Goal: Transaction & Acquisition: Download file/media

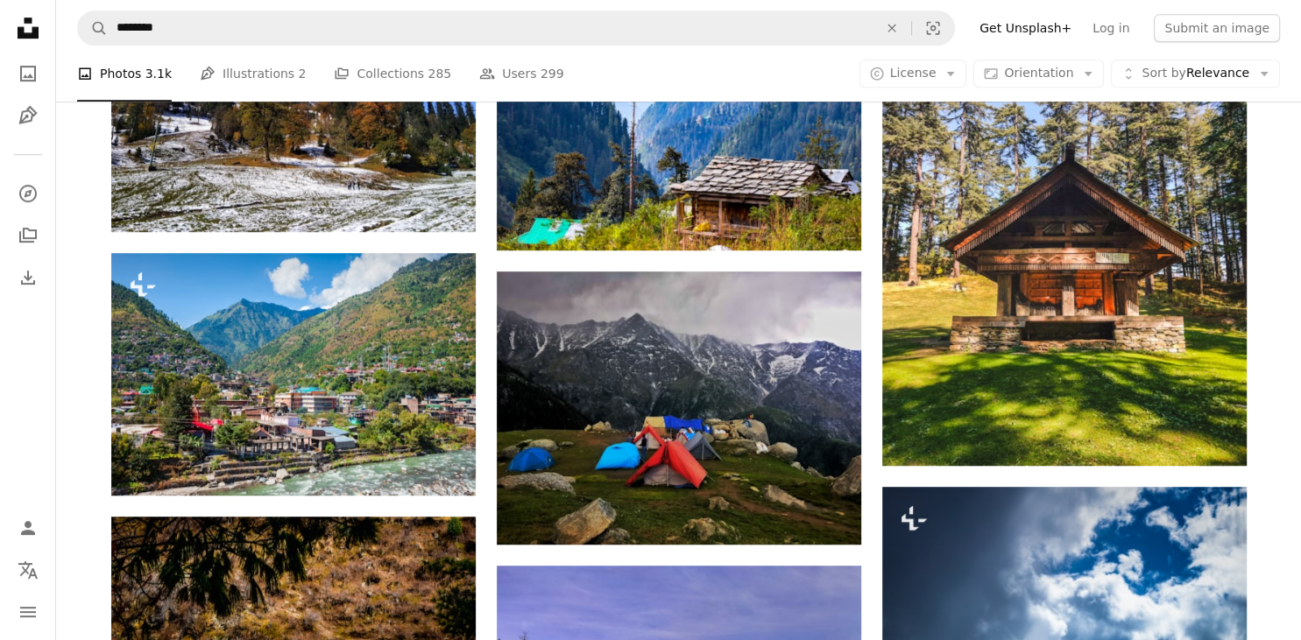
scroll to position [1017, 0]
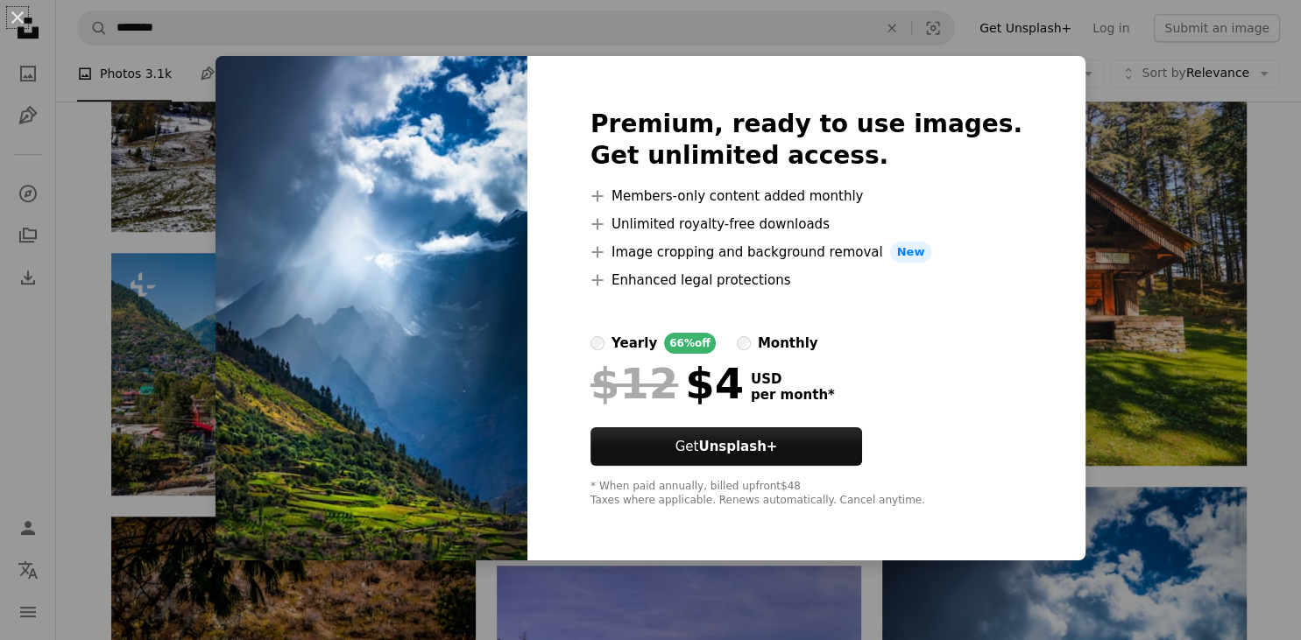
click at [1098, 213] on div "An X shape Premium, ready to use images. Get unlimited access. A plus sign Memb…" at bounding box center [650, 320] width 1301 height 640
